Goal: Task Accomplishment & Management: Manage account settings

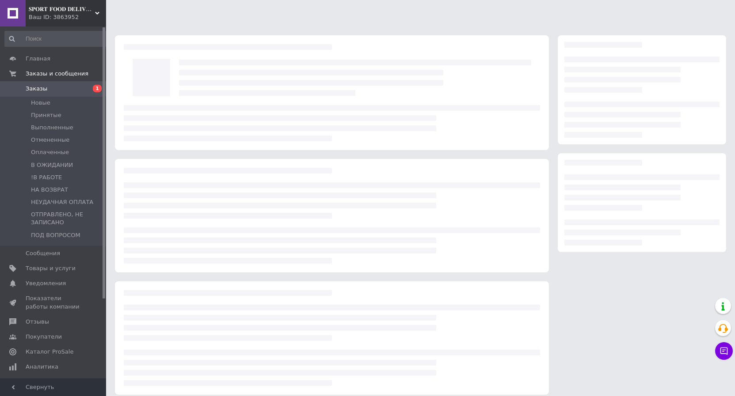
click at [59, 104] on li "Новые" at bounding box center [57, 103] width 114 height 12
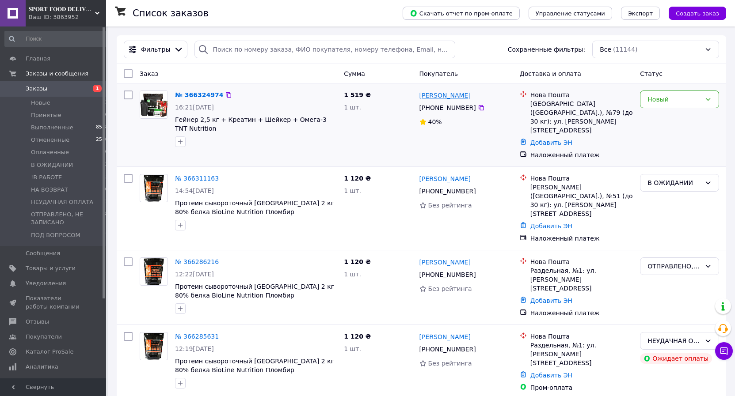
click at [433, 92] on link "[PERSON_NAME]" at bounding box center [444, 95] width 51 height 9
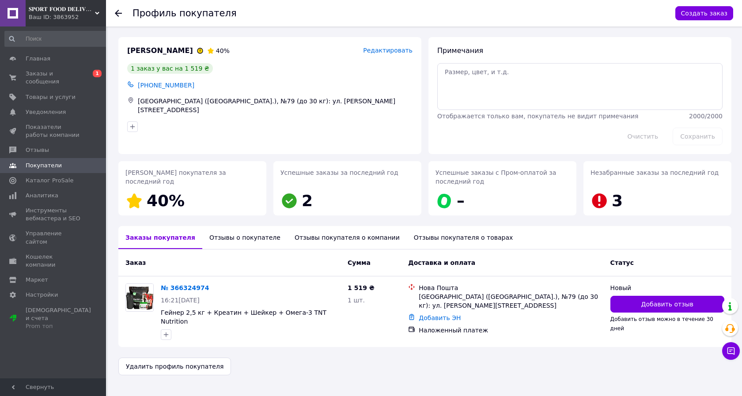
click at [222, 242] on div "Отзывы о покупателе" at bounding box center [244, 237] width 85 height 23
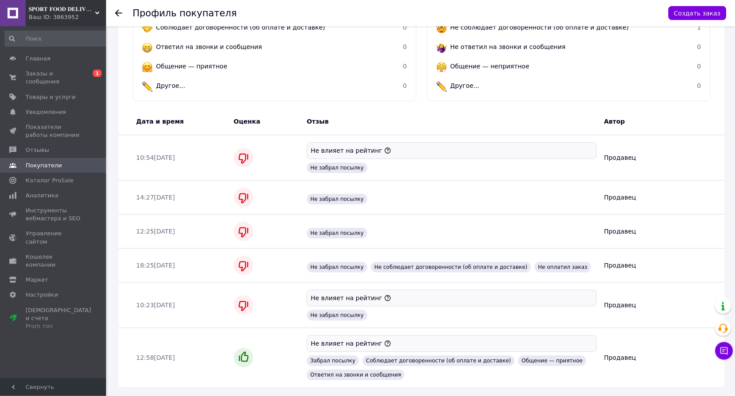
scroll to position [3, 0]
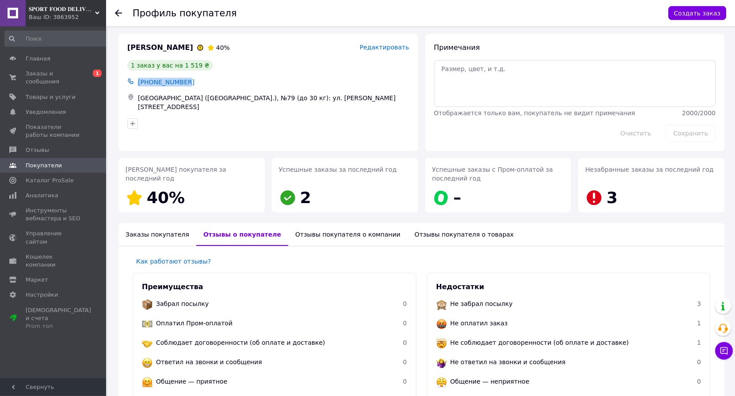
drag, startPoint x: 197, startPoint y: 80, endPoint x: 139, endPoint y: 80, distance: 58.7
click at [139, 80] on div "[PHONE_NUMBER]" at bounding box center [273, 82] width 275 height 12
copy span "[PHONE_NUMBER]"
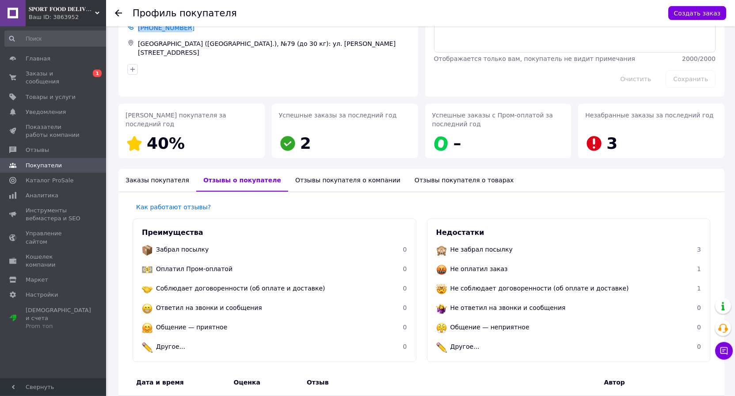
scroll to position [0, 0]
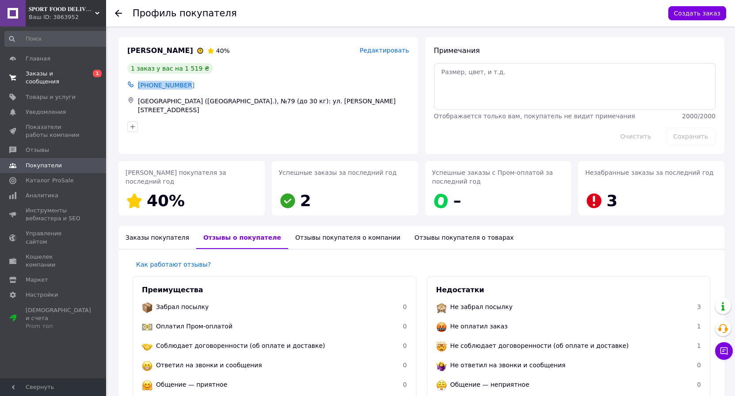
click at [49, 76] on span "Заказы и сообщения" at bounding box center [54, 78] width 56 height 16
